Goal: Information Seeking & Learning: Learn about a topic

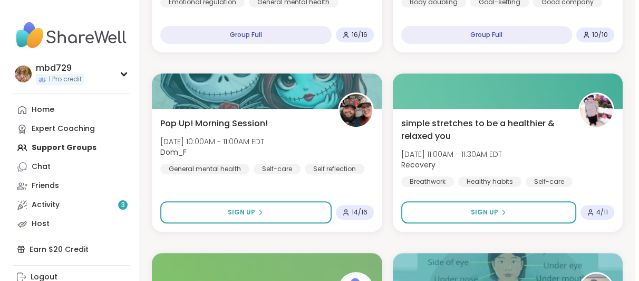
scroll to position [485, 0]
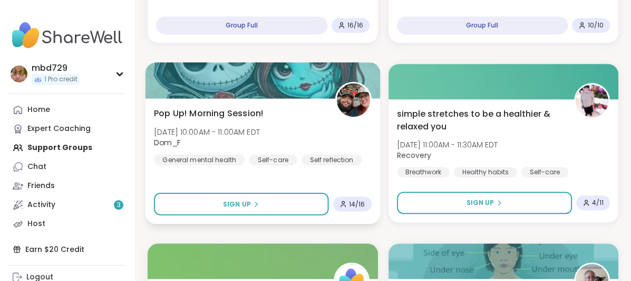
click at [358, 95] on img at bounding box center [353, 99] width 33 height 33
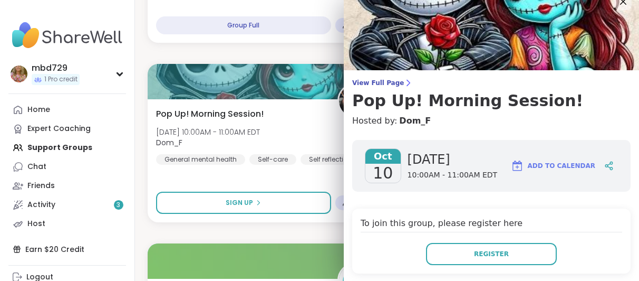
scroll to position [0, 0]
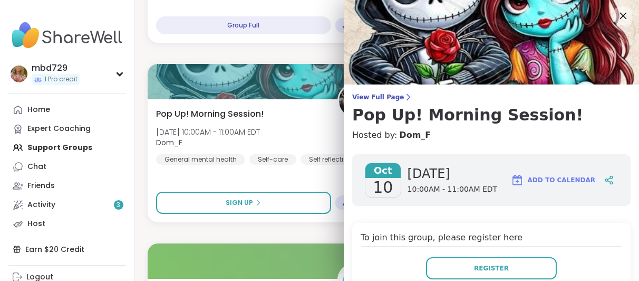
click at [617, 14] on icon at bounding box center [623, 15] width 13 height 13
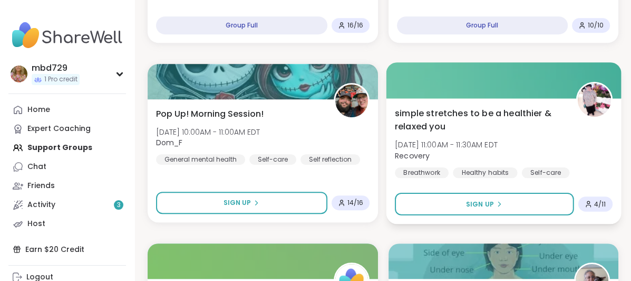
click at [596, 93] on img at bounding box center [594, 99] width 33 height 33
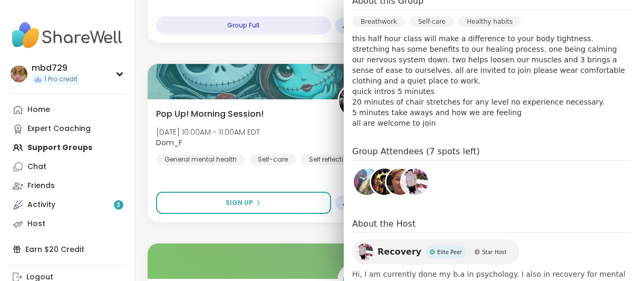
scroll to position [361, 0]
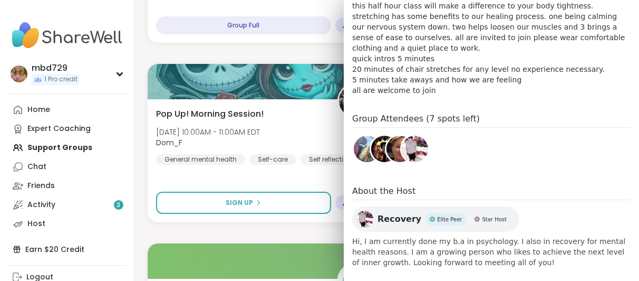
click at [357, 210] on img at bounding box center [365, 218] width 17 height 17
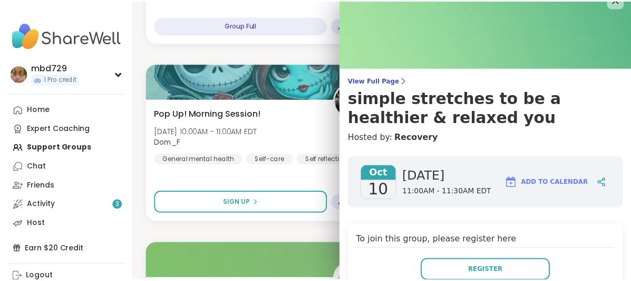
scroll to position [0, 0]
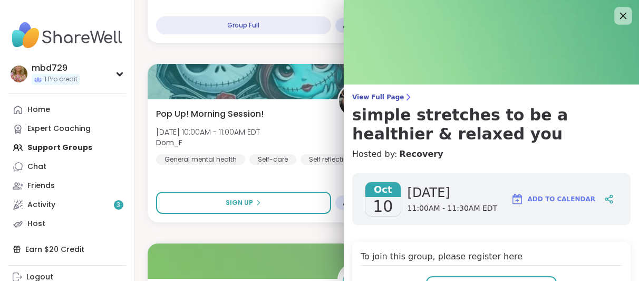
click at [617, 15] on icon at bounding box center [623, 15] width 13 height 13
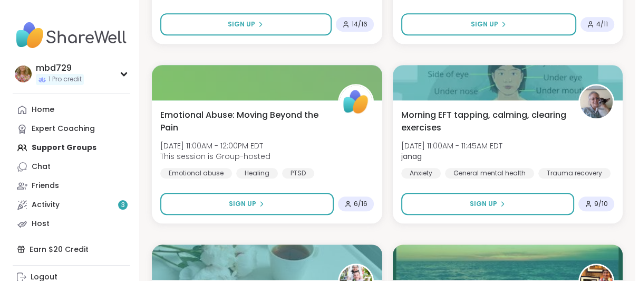
scroll to position [673, 0]
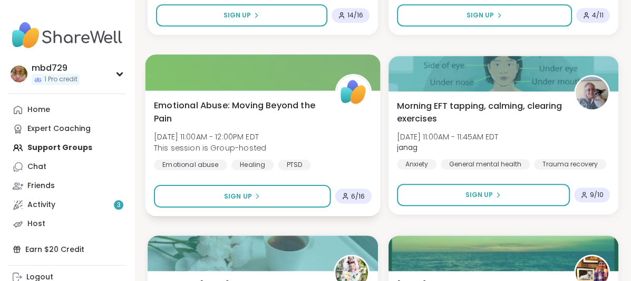
click at [354, 100] on img at bounding box center [353, 91] width 33 height 33
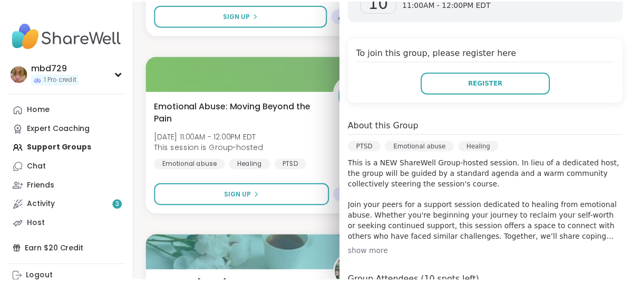
scroll to position [0, 0]
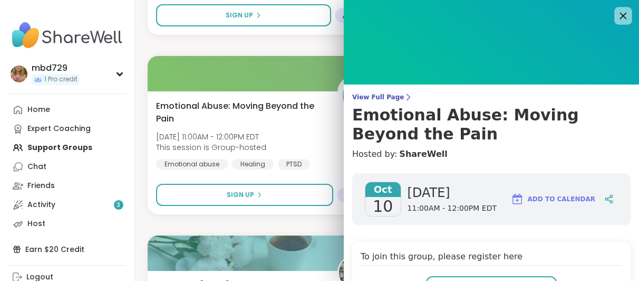
click at [617, 13] on icon at bounding box center [623, 15] width 13 height 13
